Goal: Task Accomplishment & Management: Use online tool/utility

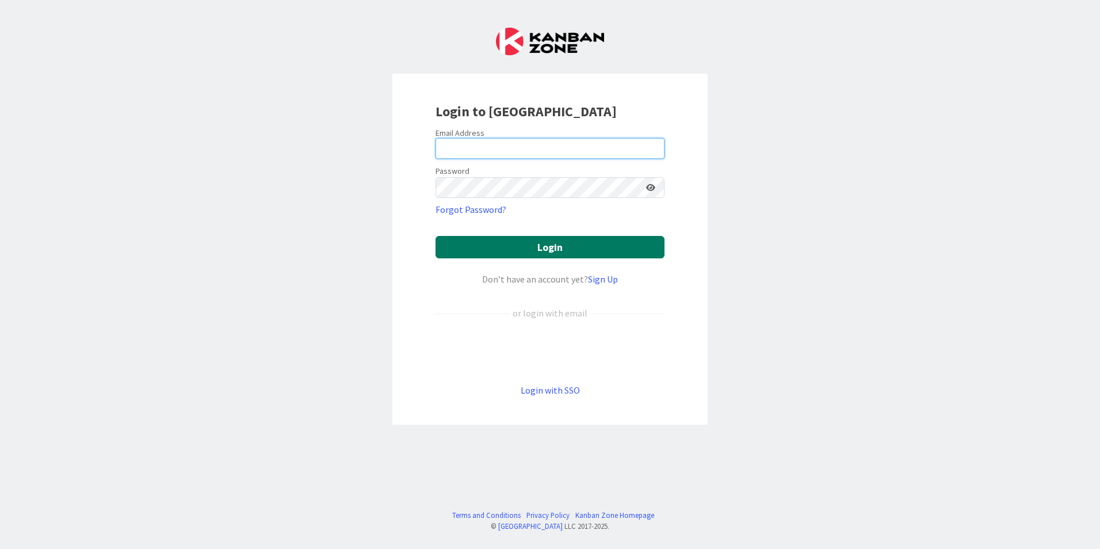
type input "[EMAIL_ADDRESS][PERSON_NAME][DOMAIN_NAME]"
click at [483, 247] on button "Login" at bounding box center [550, 247] width 229 height 22
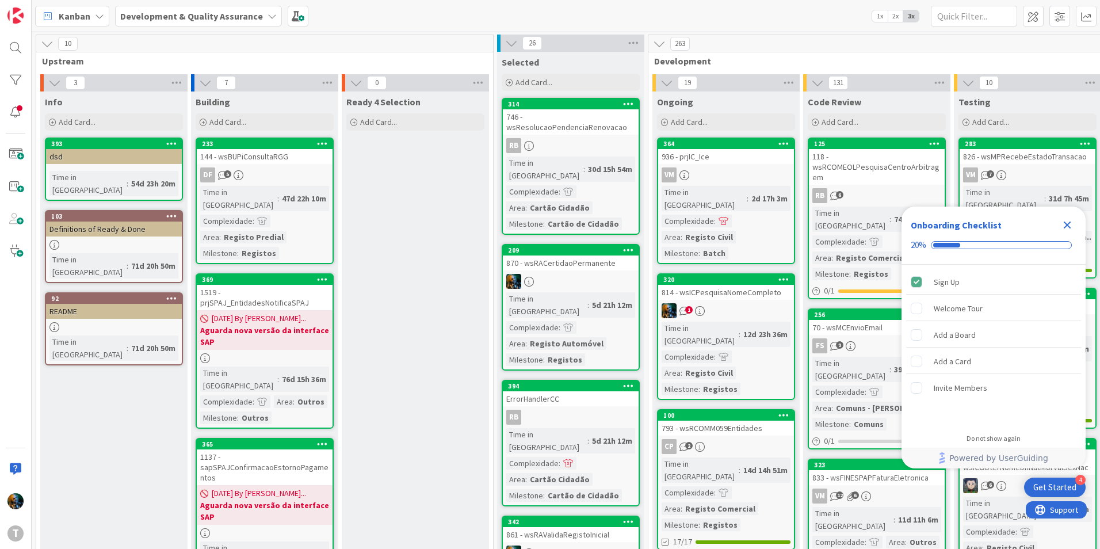
click at [1062, 220] on icon "Close Checklist" at bounding box center [1067, 225] width 14 height 14
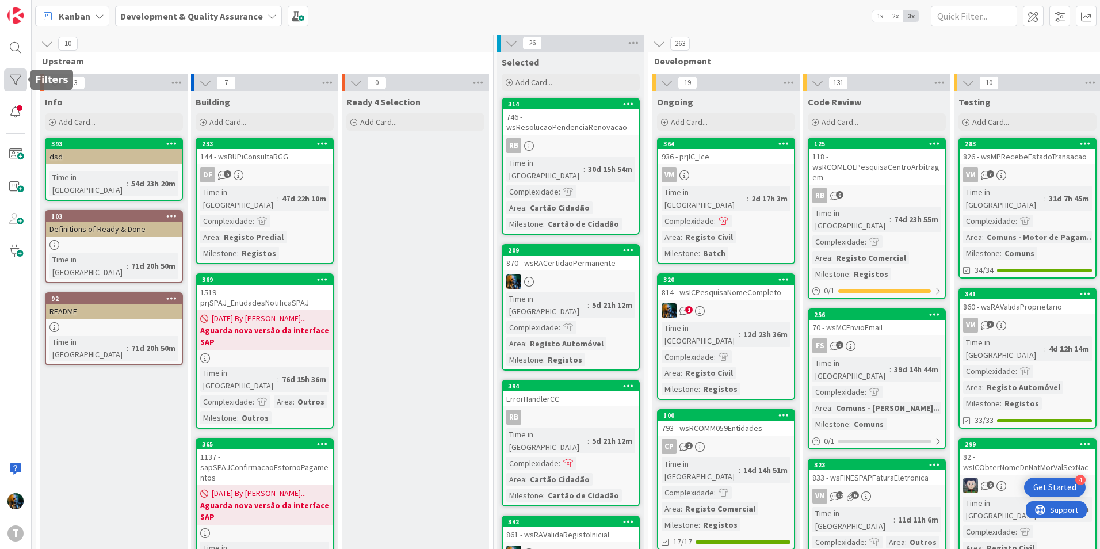
click at [14, 73] on div at bounding box center [15, 79] width 23 height 23
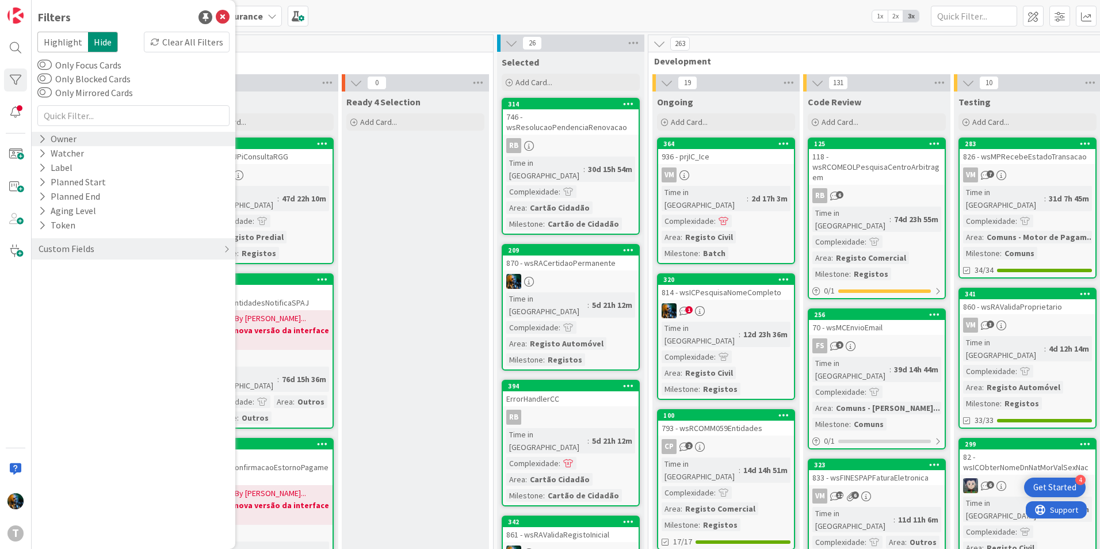
click at [38, 139] on div "Owner" at bounding box center [134, 139] width 204 height 14
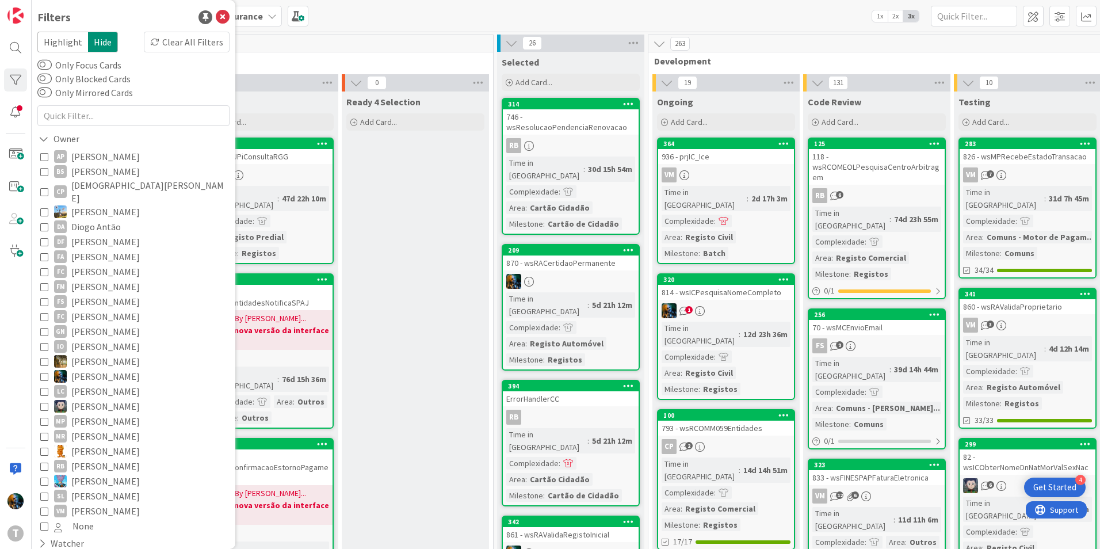
click at [48, 369] on button "João Carvalho" at bounding box center [133, 376] width 186 height 15
